Goal: Information Seeking & Learning: Check status

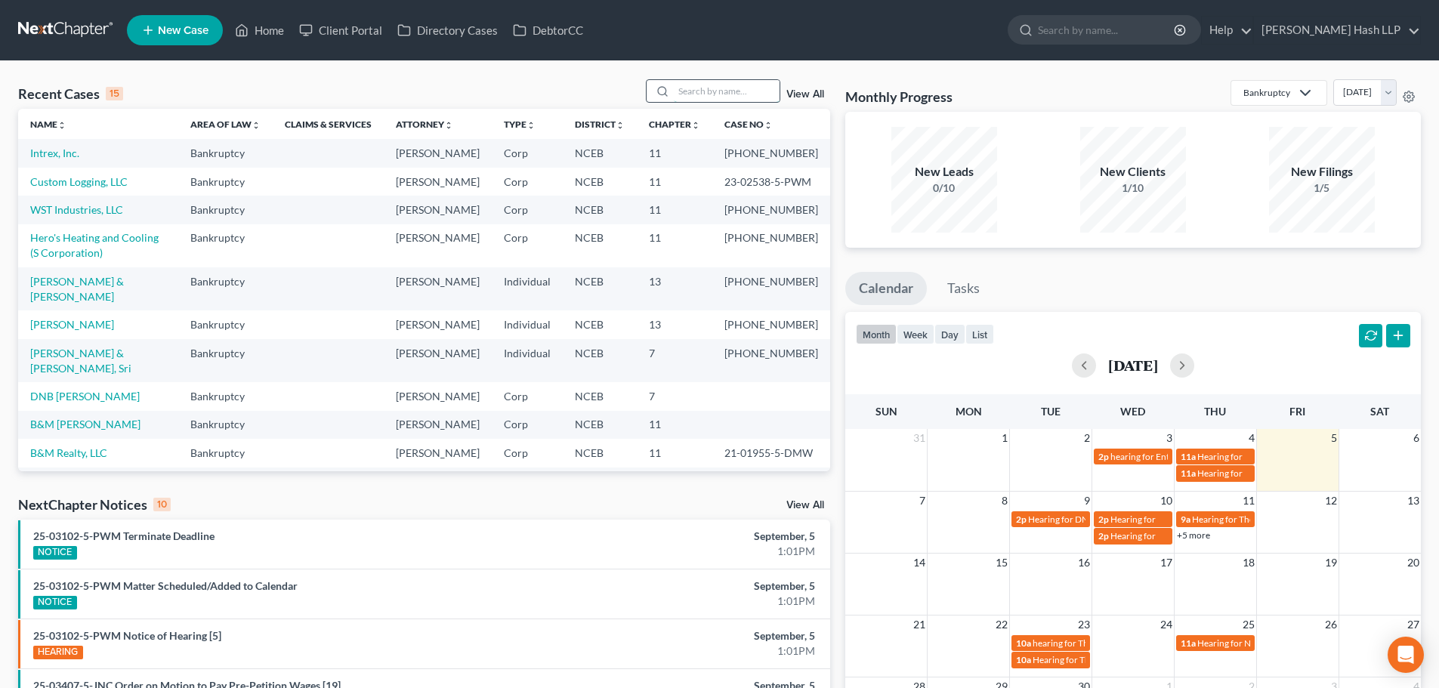
click at [708, 88] on input "search" at bounding box center [727, 91] width 106 height 22
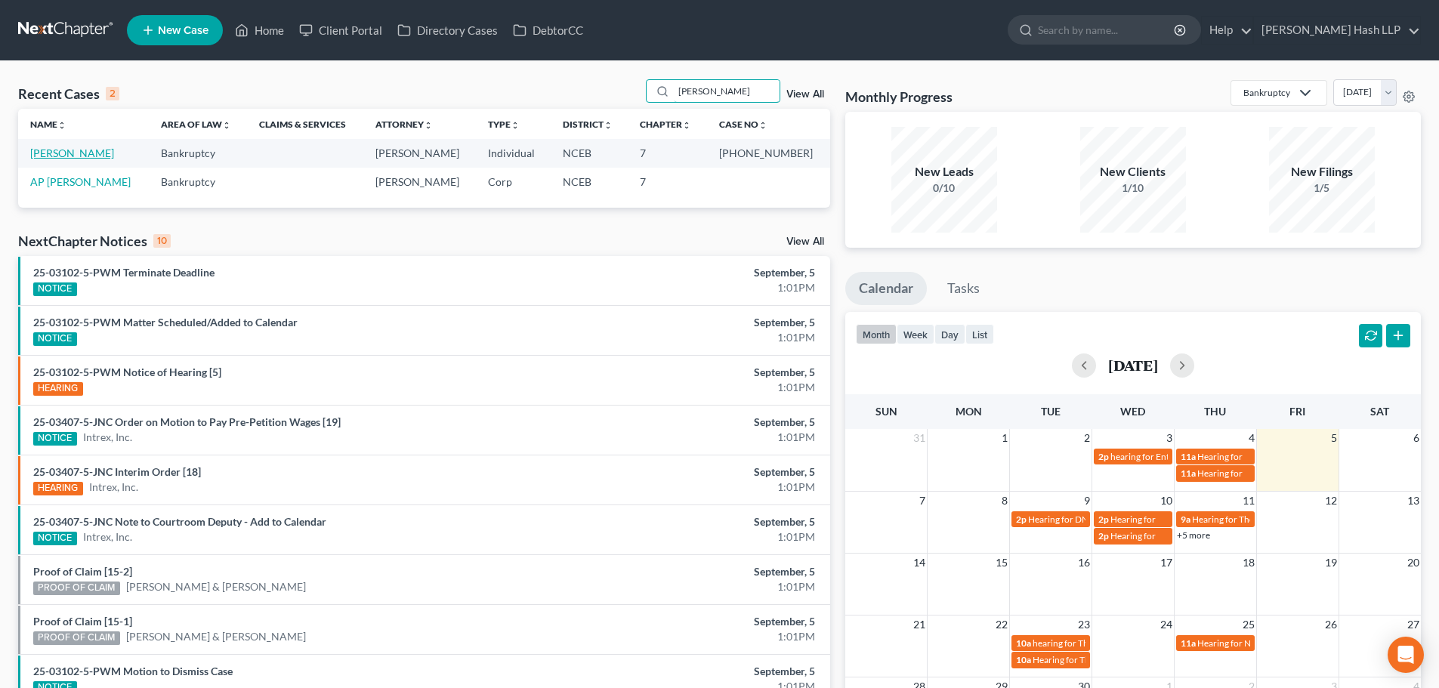
type input "[PERSON_NAME]"
click at [91, 153] on link "[PERSON_NAME]" at bounding box center [72, 152] width 84 height 13
select select "3"
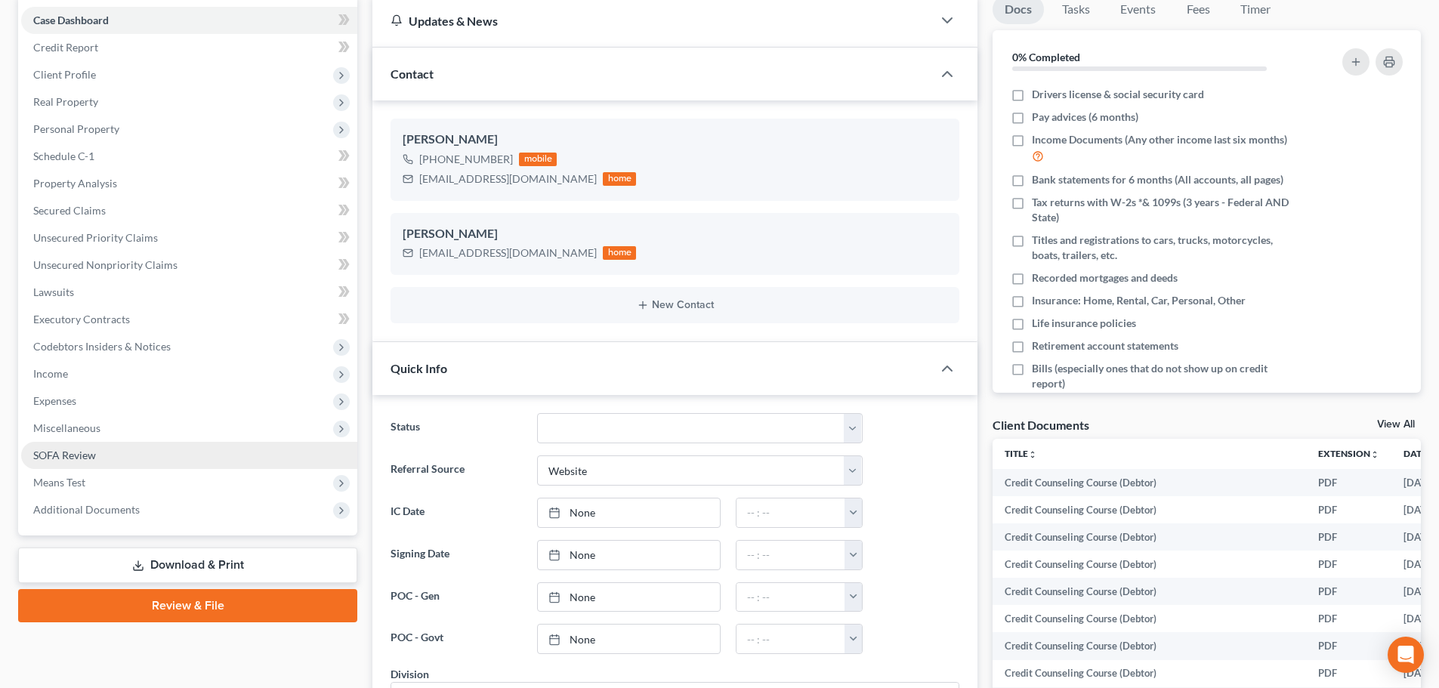
scroll to position [151, 0]
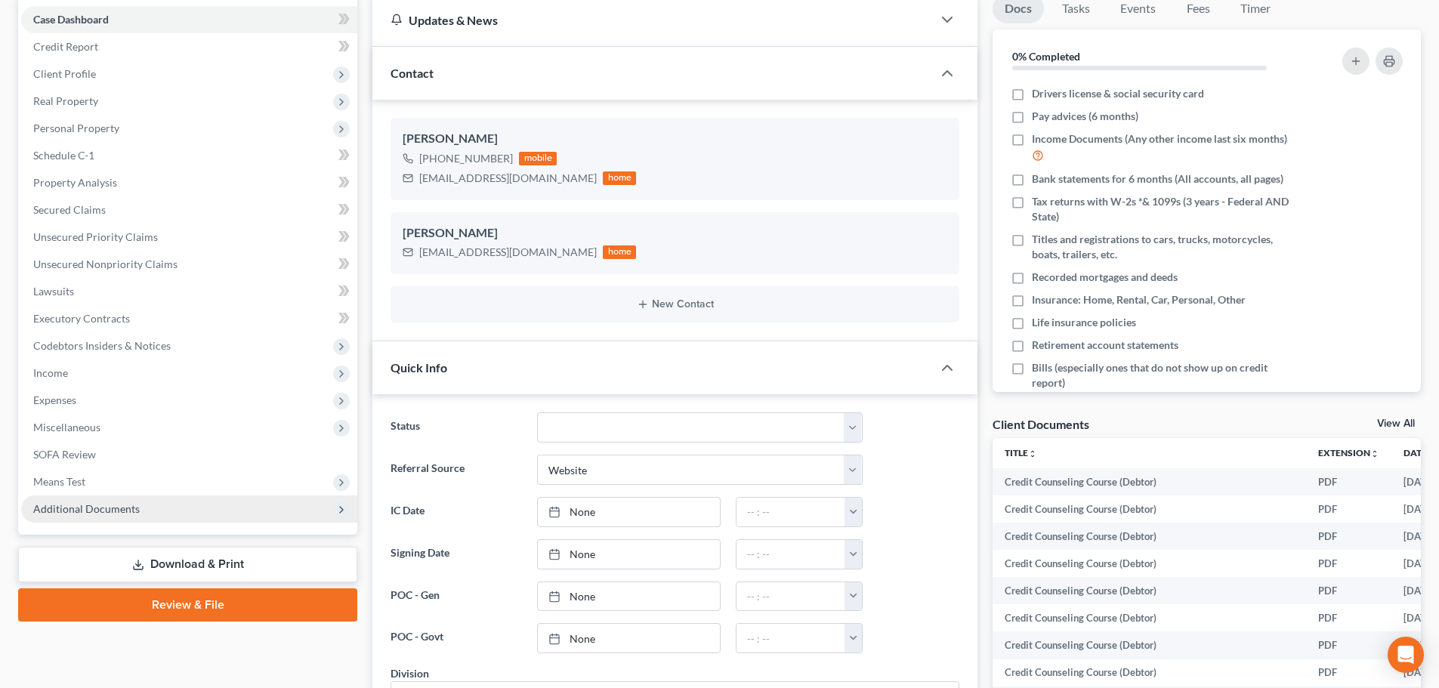
click at [134, 509] on span "Additional Documents" at bounding box center [86, 508] width 106 height 13
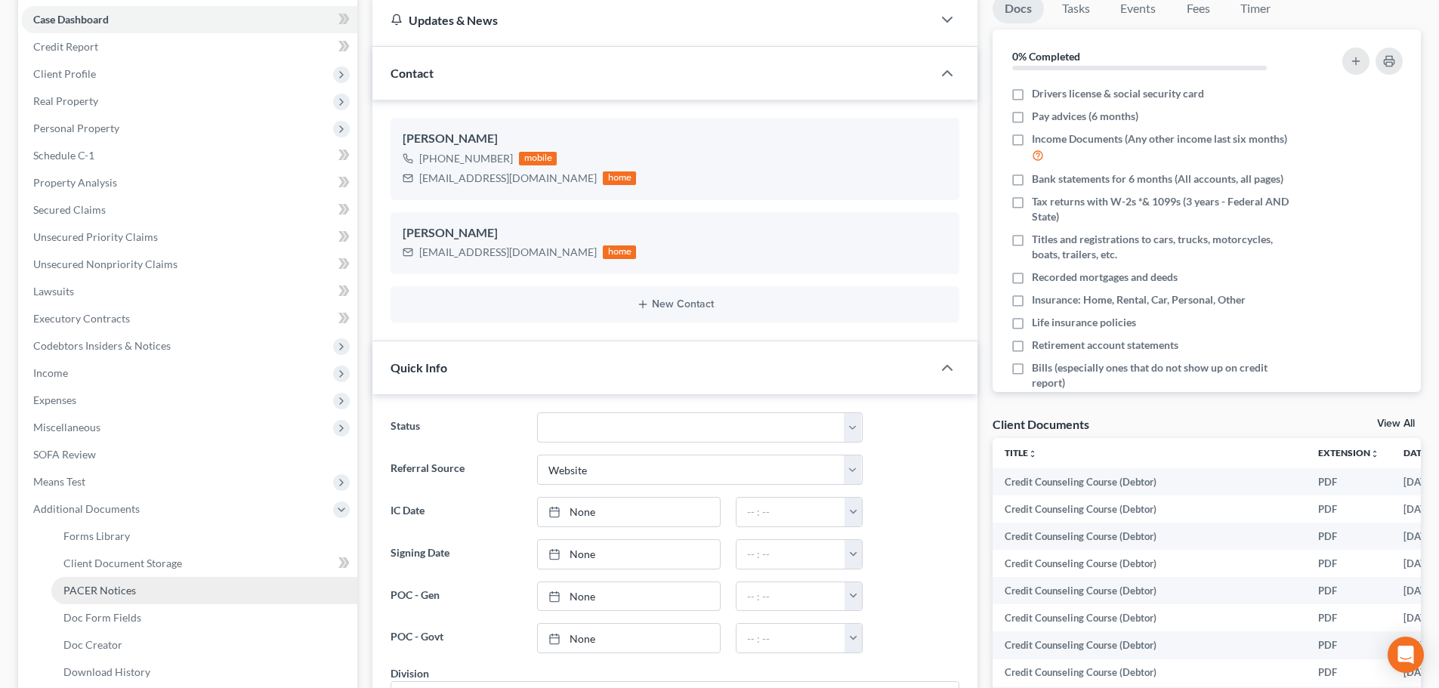
click at [128, 584] on span "PACER Notices" at bounding box center [99, 590] width 72 height 13
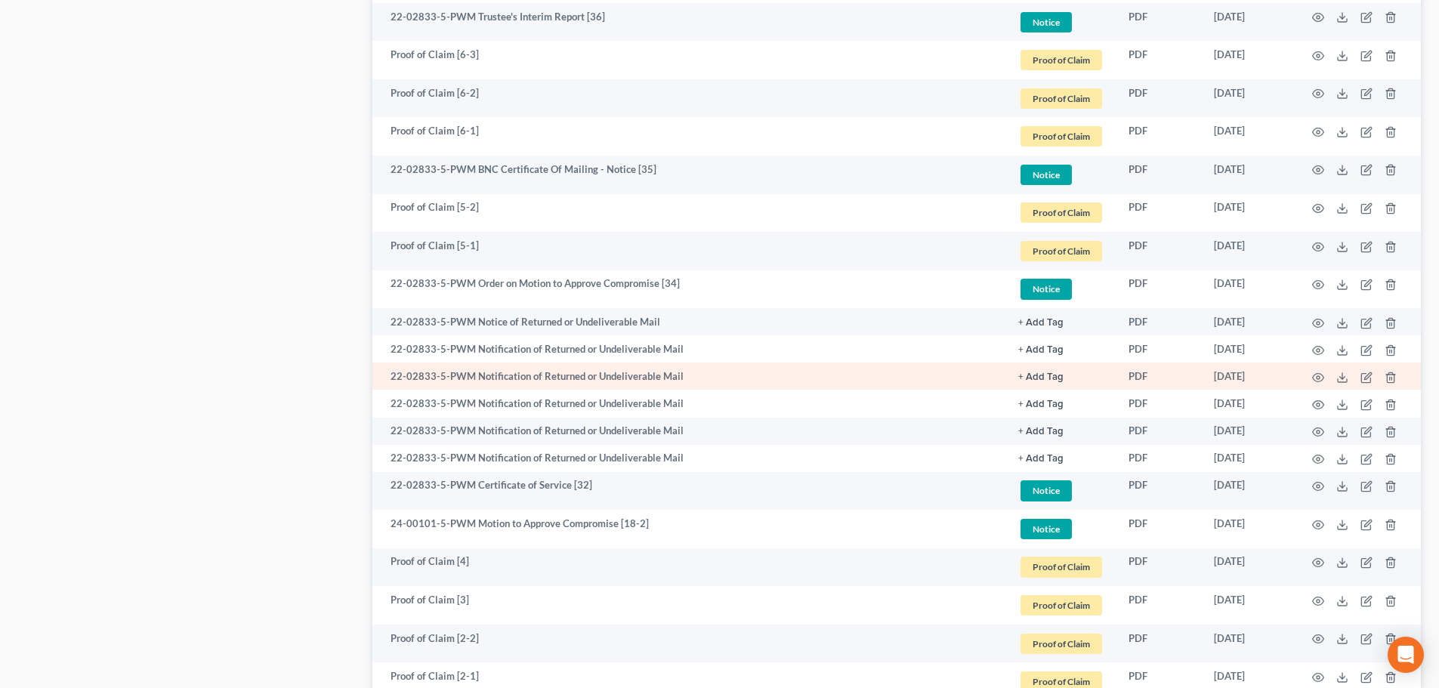
scroll to position [1208, 0]
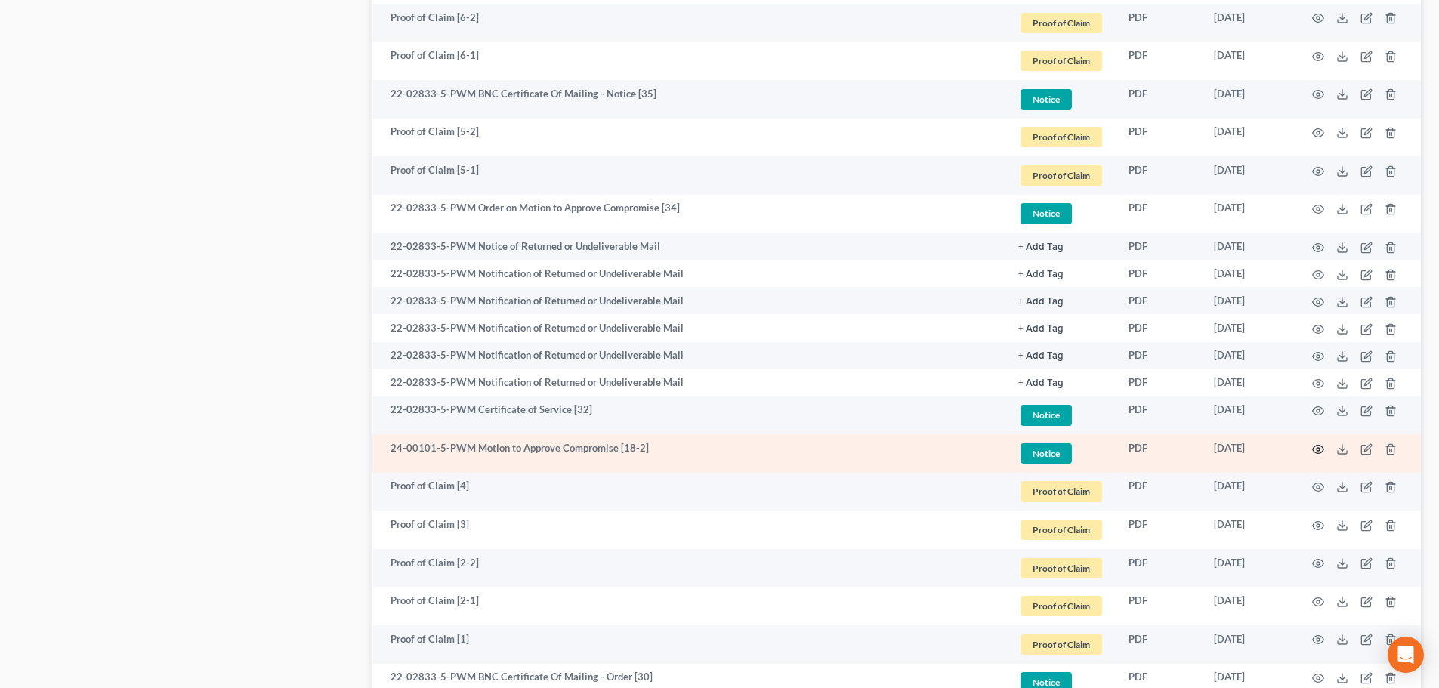
click at [1318, 450] on circle "button" at bounding box center [1317, 449] width 3 height 3
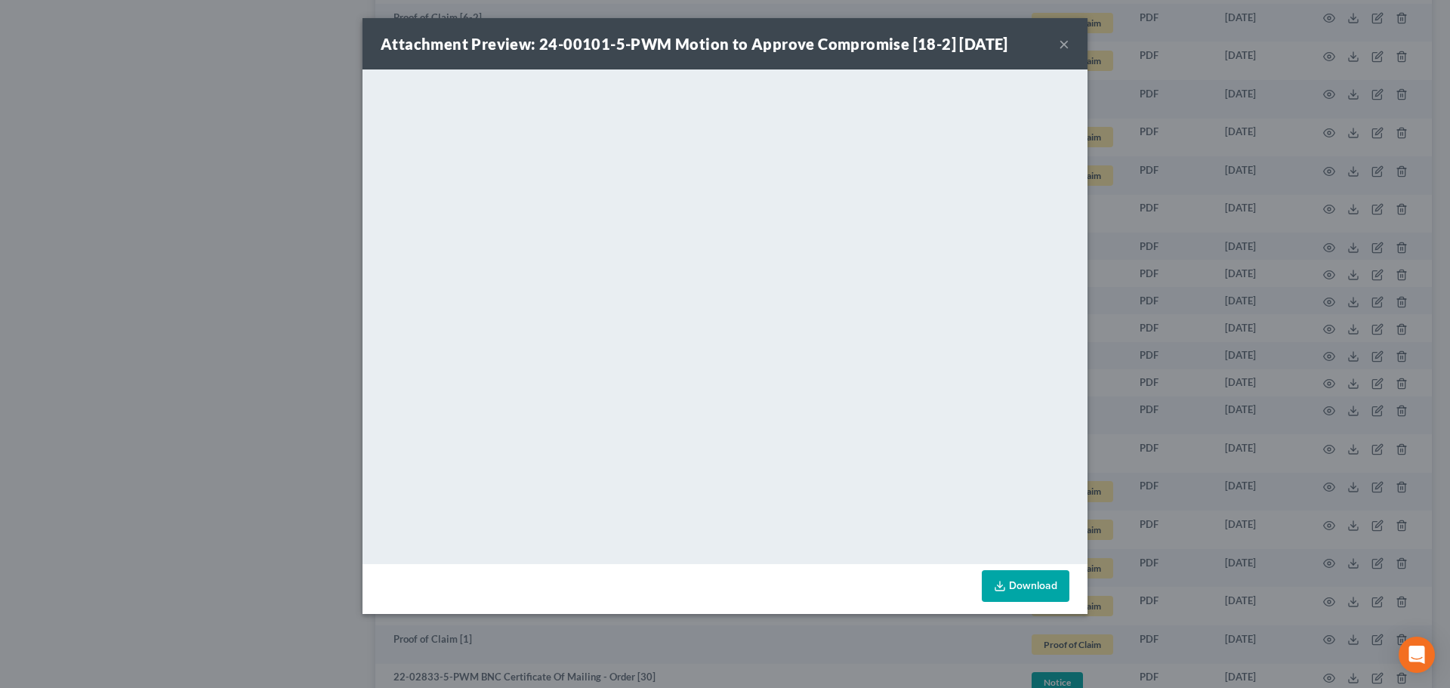
click at [1061, 43] on button "×" at bounding box center [1064, 44] width 11 height 18
